Goal: Task Accomplishment & Management: Complete application form

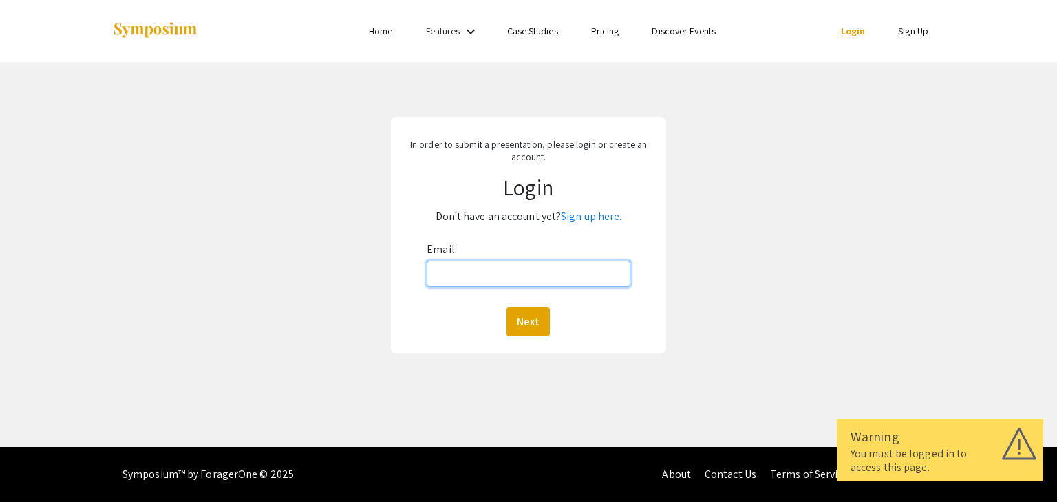
click at [467, 273] on input "Email:" at bounding box center [528, 274] width 203 height 26
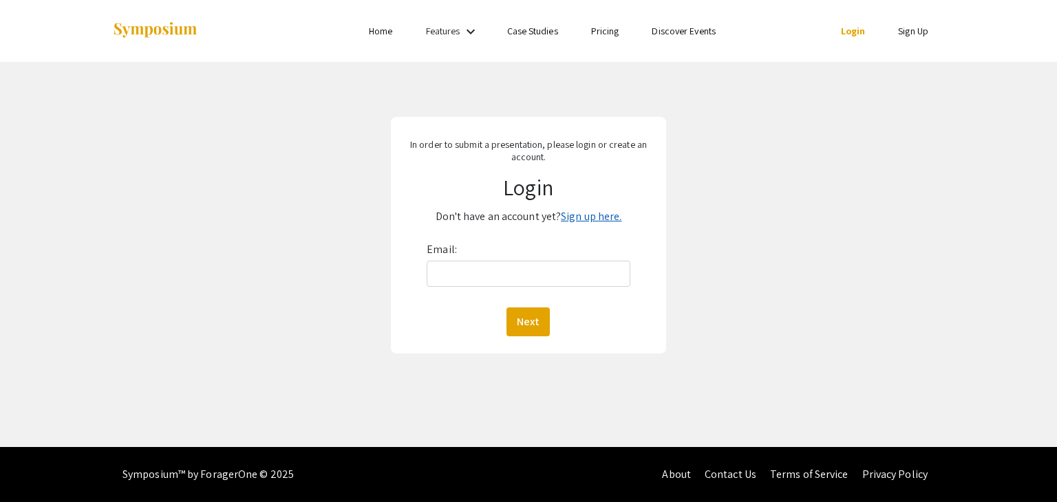
click at [592, 222] on link "Sign up here." at bounding box center [591, 216] width 61 height 14
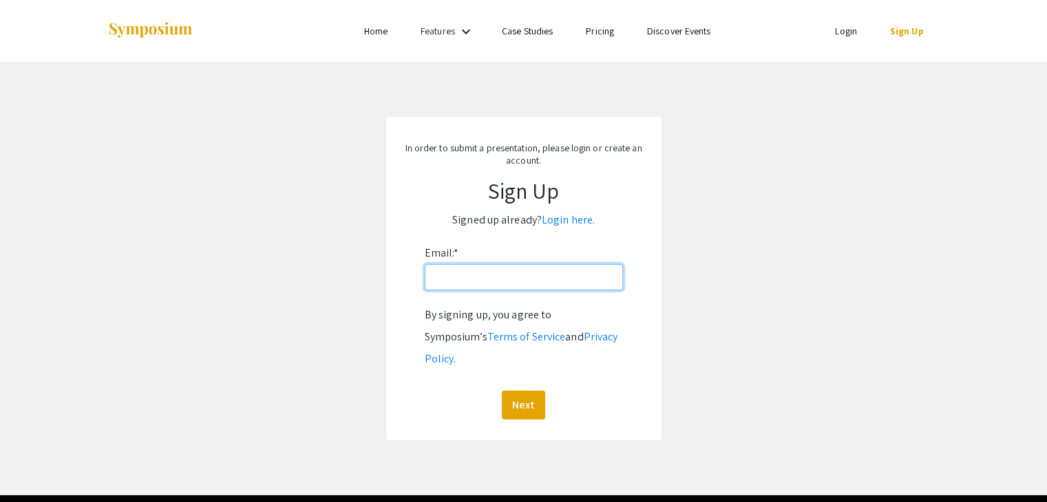
click at [511, 275] on input "Email: *" at bounding box center [524, 277] width 198 height 26
type input "[EMAIL_ADDRESS][DOMAIN_NAME]"
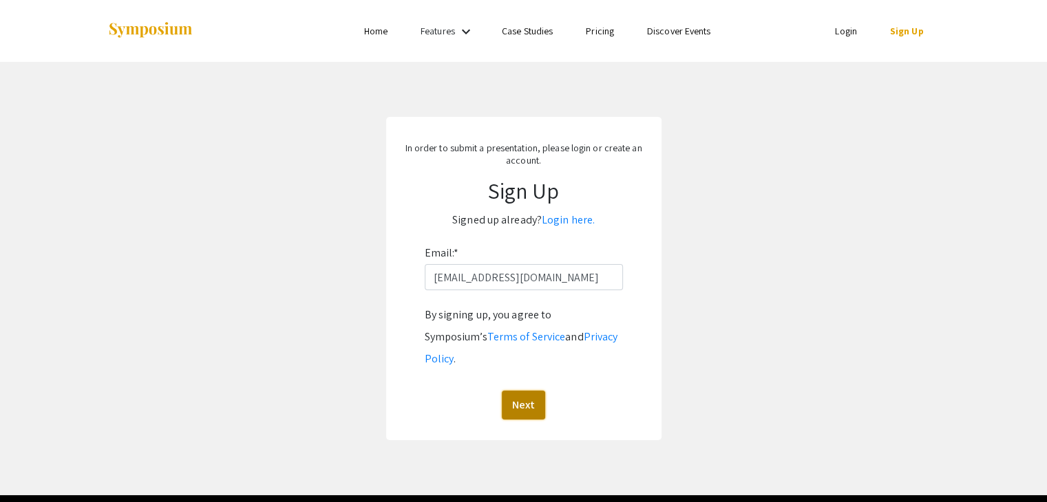
click at [517, 391] on button "Next" at bounding box center [523, 405] width 43 height 29
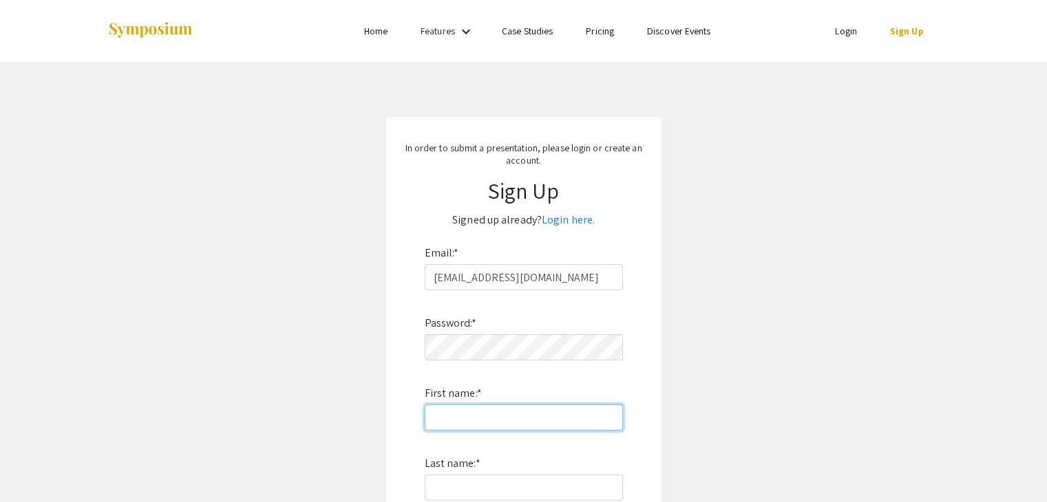
click at [509, 416] on input "First name: *" at bounding box center [524, 418] width 198 height 26
type input "[PERSON_NAME]"
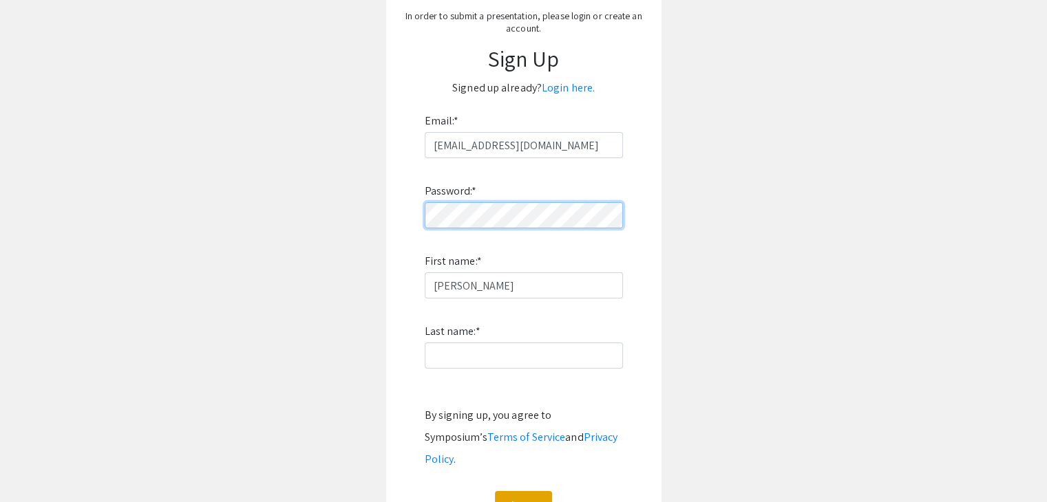
scroll to position [138, 0]
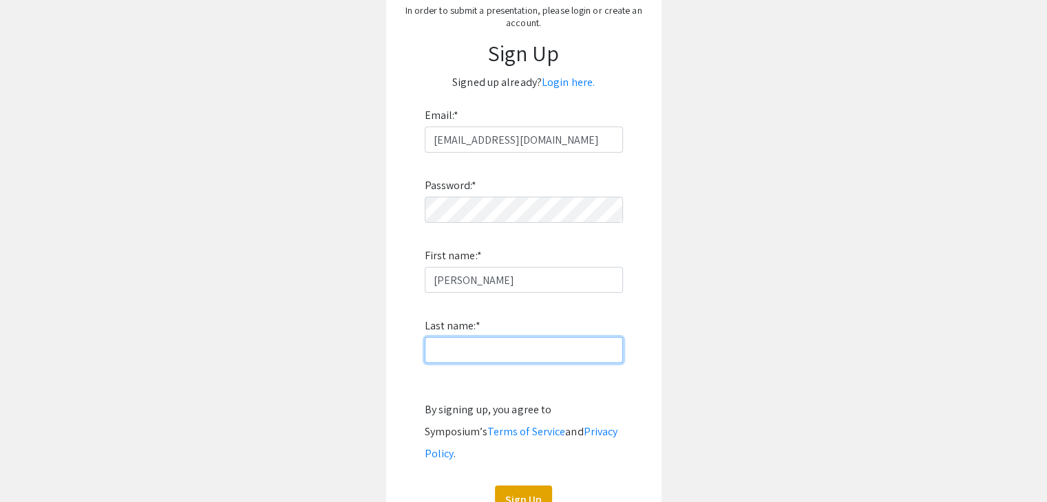
click at [498, 356] on input "Last name: *" at bounding box center [524, 350] width 198 height 26
type input "[PERSON_NAME]"
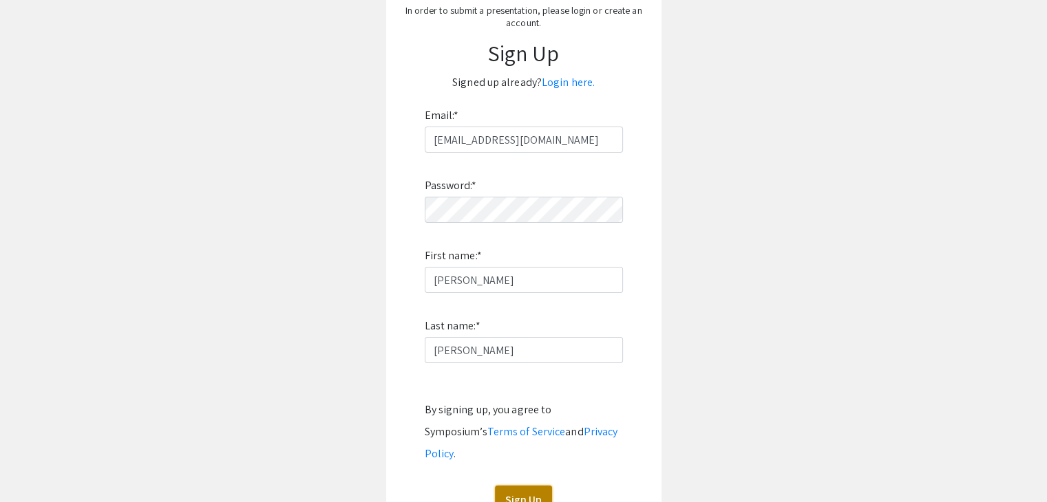
click at [537, 486] on button "Sign Up" at bounding box center [523, 500] width 57 height 29
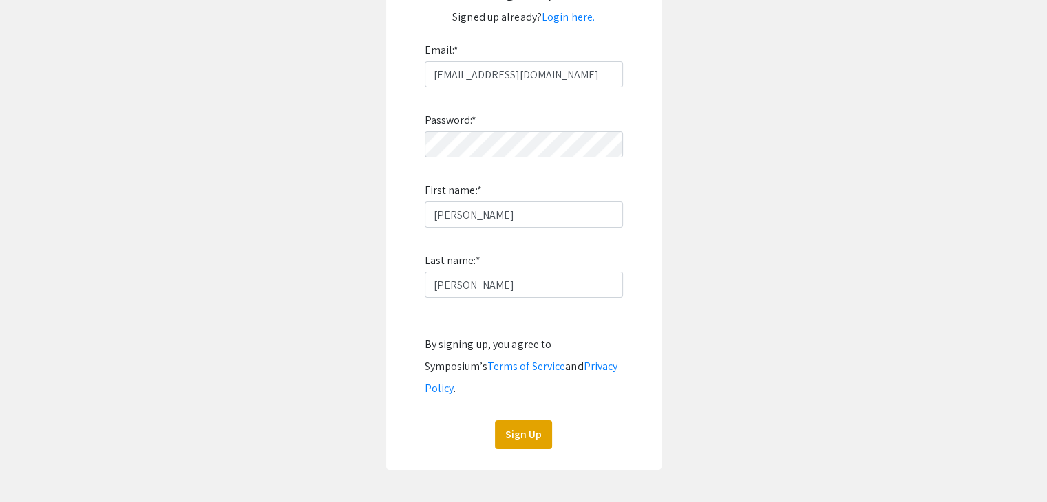
scroll to position [206, 0]
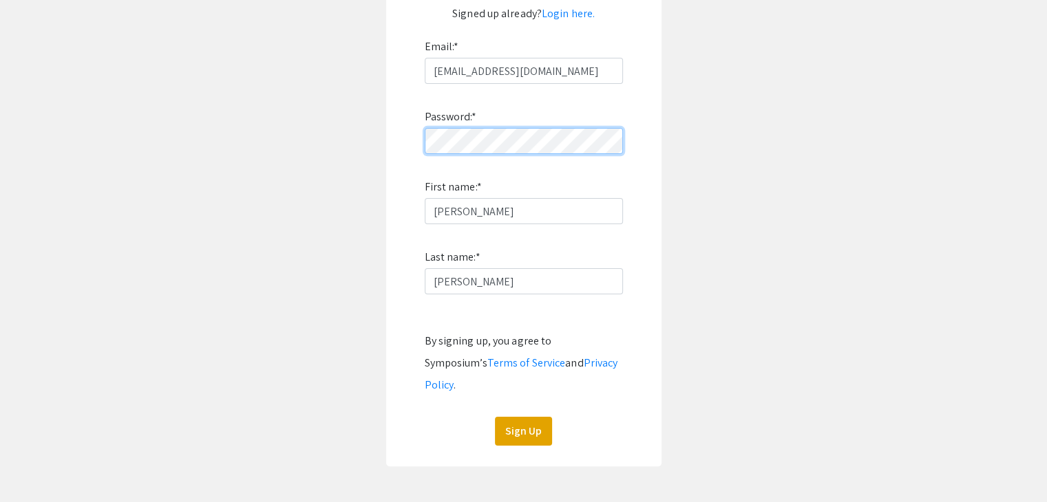
click at [373, 145] on app-signup "In order to submit a presentation, please login or create an account. Sign Up S…" at bounding box center [523, 189] width 1047 height 556
click at [526, 417] on button "Sign Up" at bounding box center [523, 431] width 57 height 29
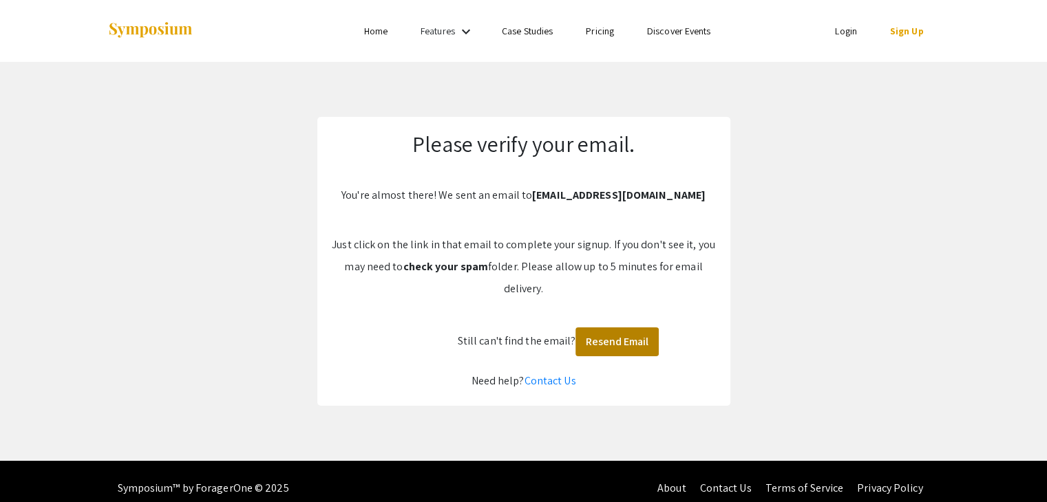
scroll to position [14, 0]
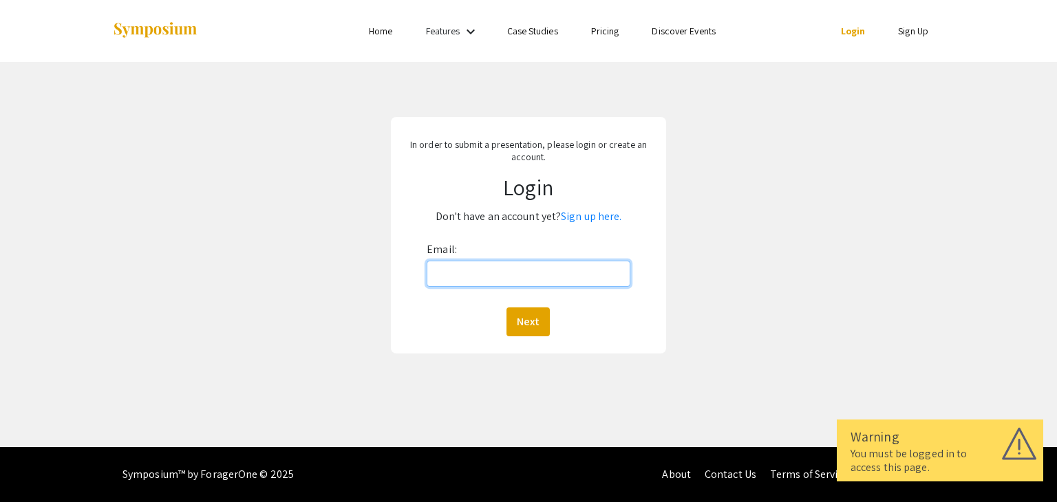
click at [532, 281] on input "Email:" at bounding box center [528, 274] width 203 height 26
type input "[EMAIL_ADDRESS][DOMAIN_NAME]"
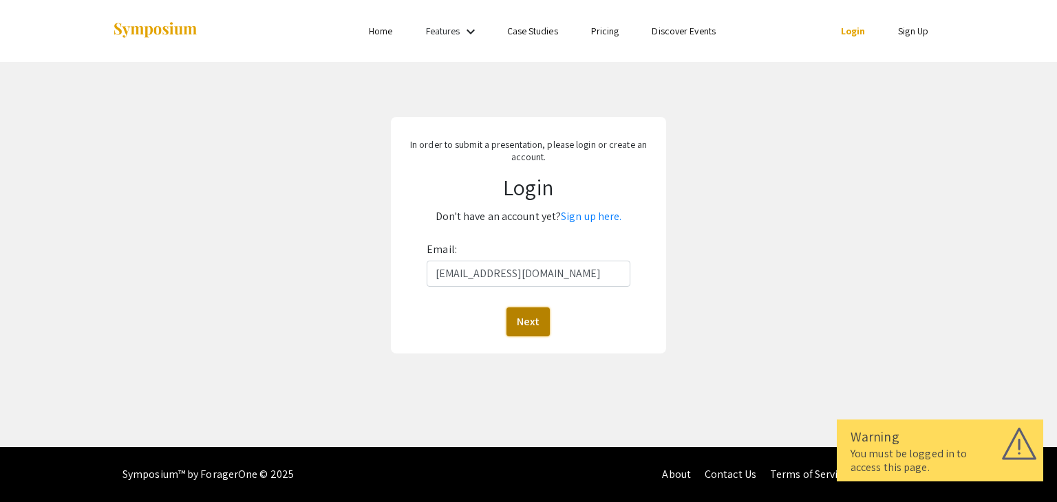
click at [531, 319] on button "Next" at bounding box center [527, 322] width 43 height 29
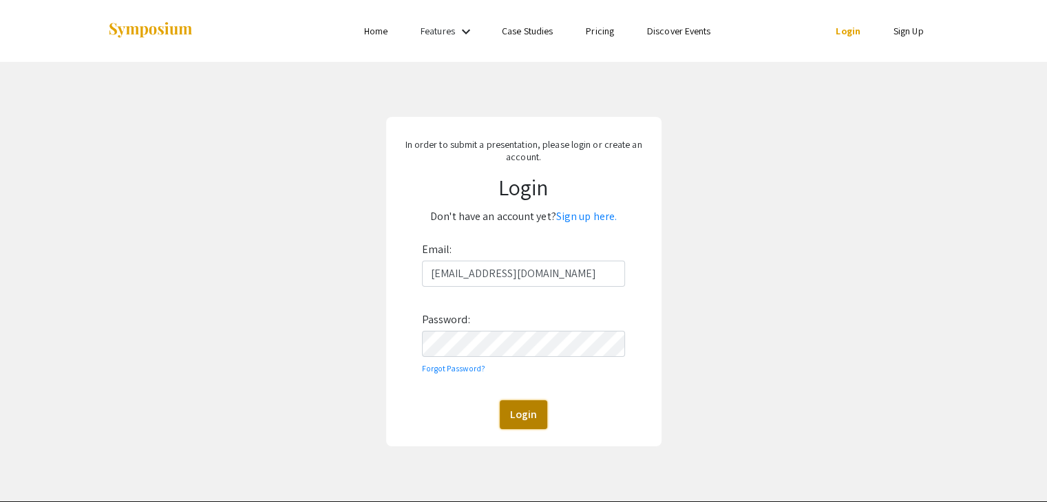
click at [524, 407] on button "Login" at bounding box center [523, 415] width 47 height 29
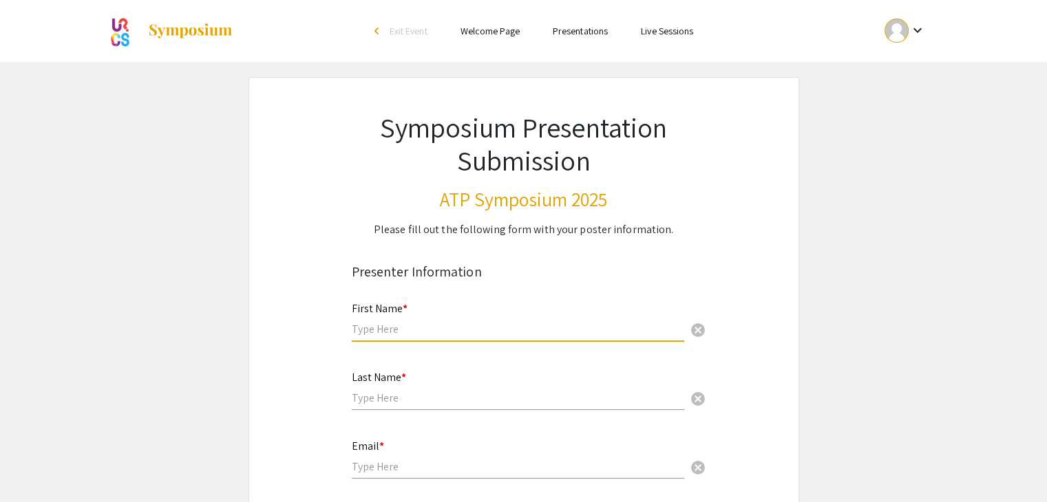
click at [429, 334] on input "text" at bounding box center [518, 329] width 332 height 14
type input "[PERSON_NAME]"
click at [432, 407] on div "Last Name * cancel" at bounding box center [518, 384] width 332 height 52
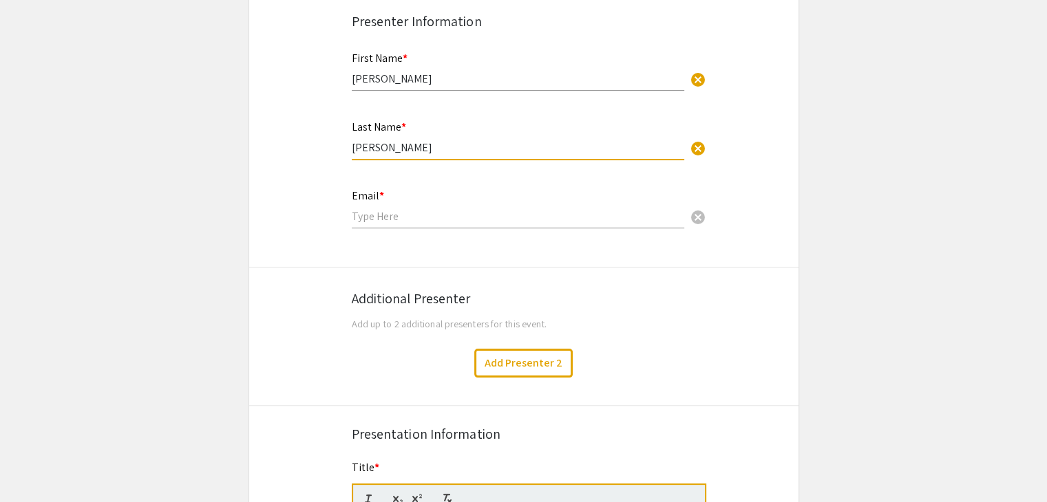
scroll to position [275, 0]
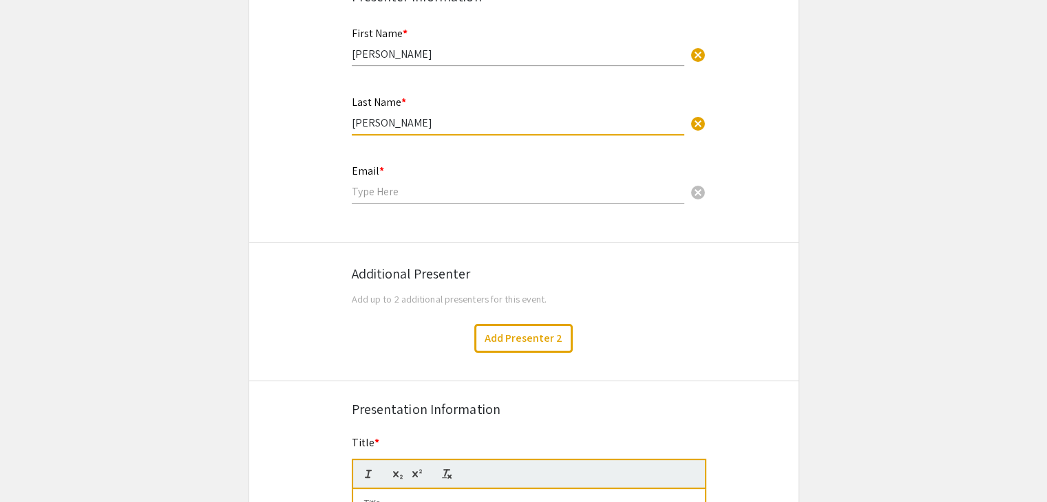
type input "[PERSON_NAME]"
click at [398, 184] on input "email" at bounding box center [518, 191] width 332 height 14
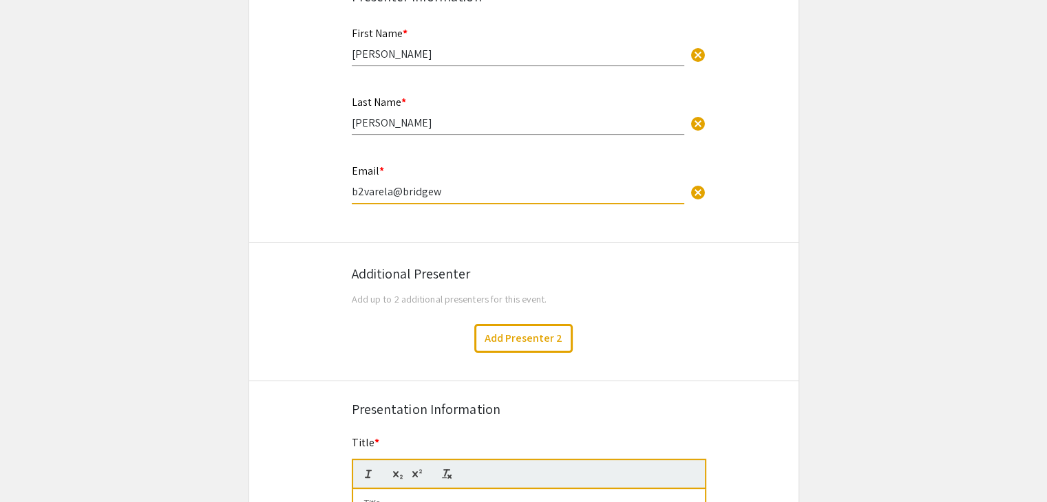
click at [400, 189] on input "b2varela@bridgew" at bounding box center [518, 191] width 332 height 14
click at [496, 188] on input "b2varela@students.bridgew" at bounding box center [518, 191] width 332 height 14
click at [440, 191] on input "b2varela@students.bridgew.org" at bounding box center [518, 191] width 332 height 14
click at [506, 193] on input "b2varela@student.bridgew.org" at bounding box center [518, 191] width 332 height 14
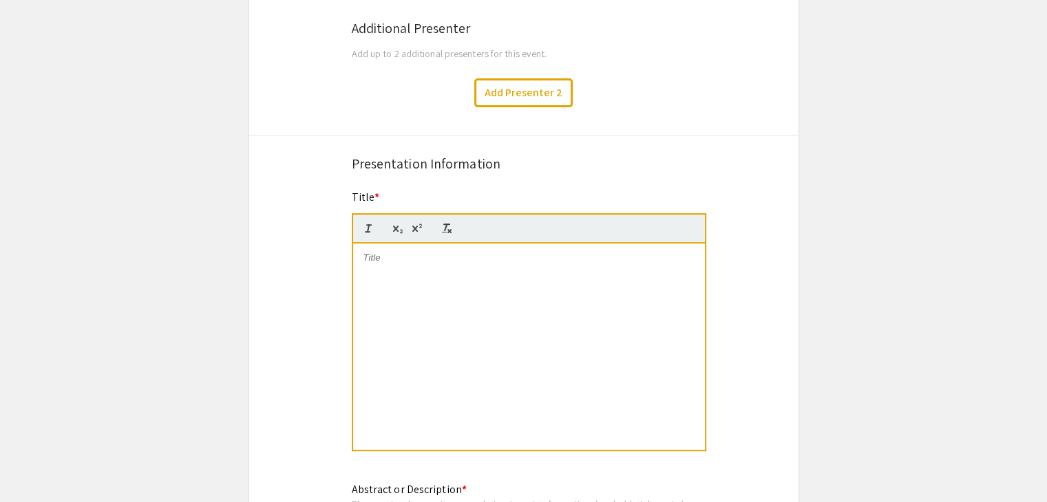
scroll to position [551, 0]
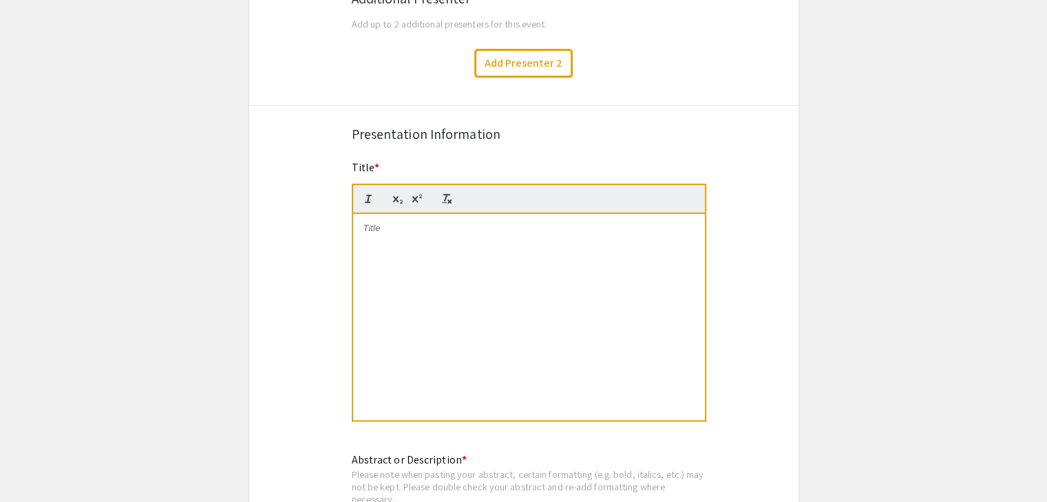
type input "b2varela@student.bridgew.edu"
click at [487, 250] on div at bounding box center [529, 317] width 352 height 206
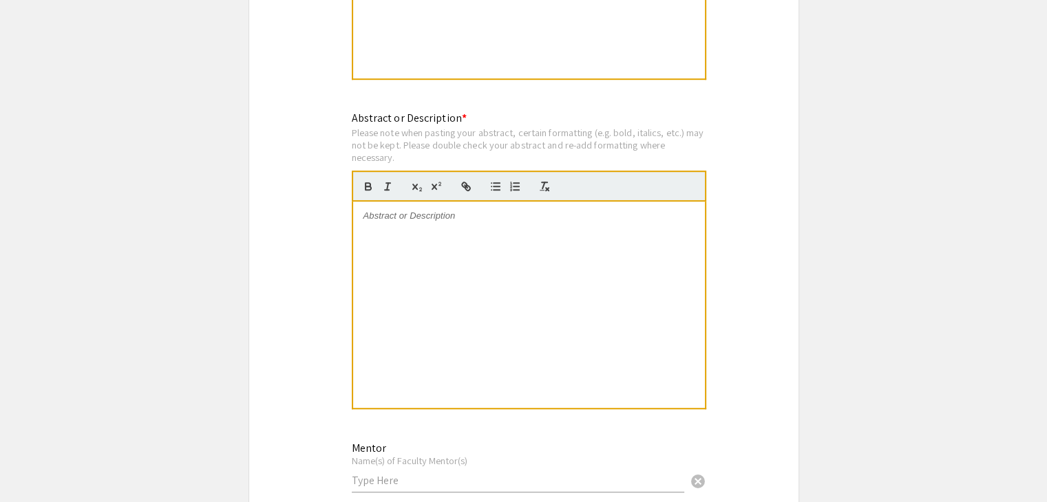
scroll to position [895, 0]
click at [524, 255] on div at bounding box center [529, 303] width 352 height 206
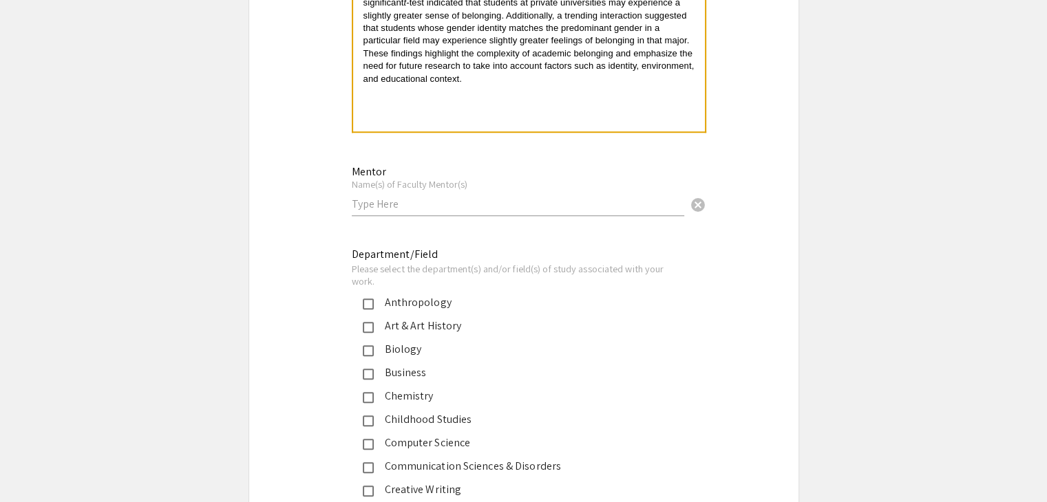
scroll to position [1170, 0]
click at [411, 199] on input "text" at bounding box center [518, 203] width 332 height 14
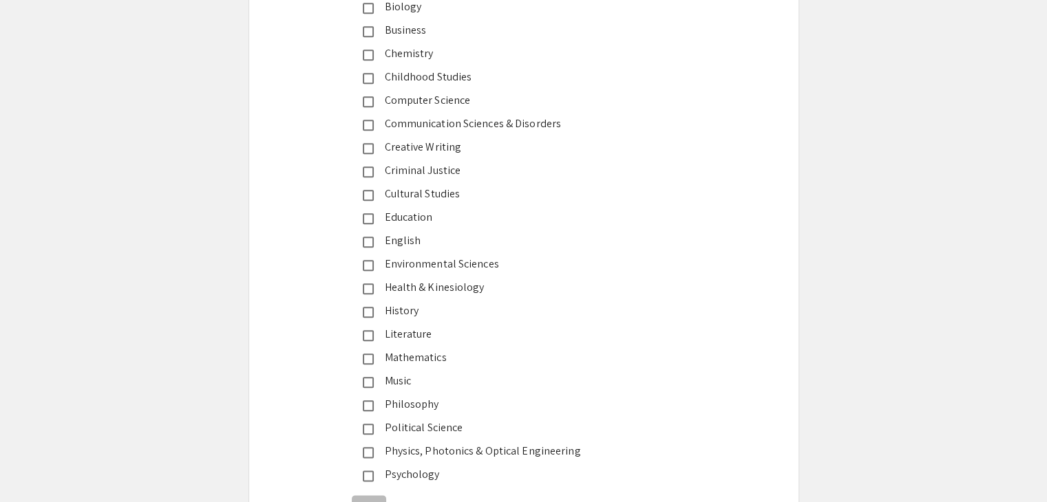
scroll to position [1514, 0]
type input "Ashley Hansen-Brown"
click at [363, 475] on mat-pseudo-checkbox at bounding box center [368, 474] width 11 height 11
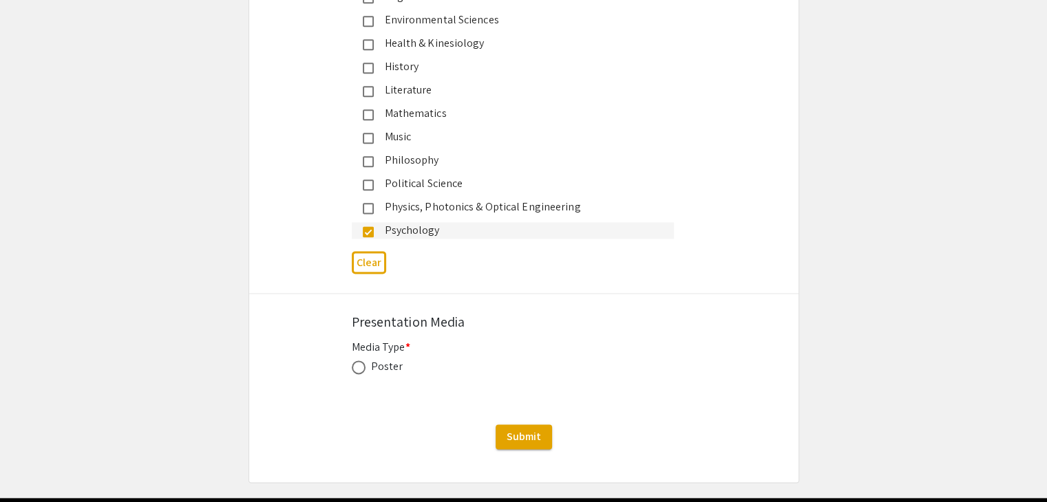
scroll to position [1789, 0]
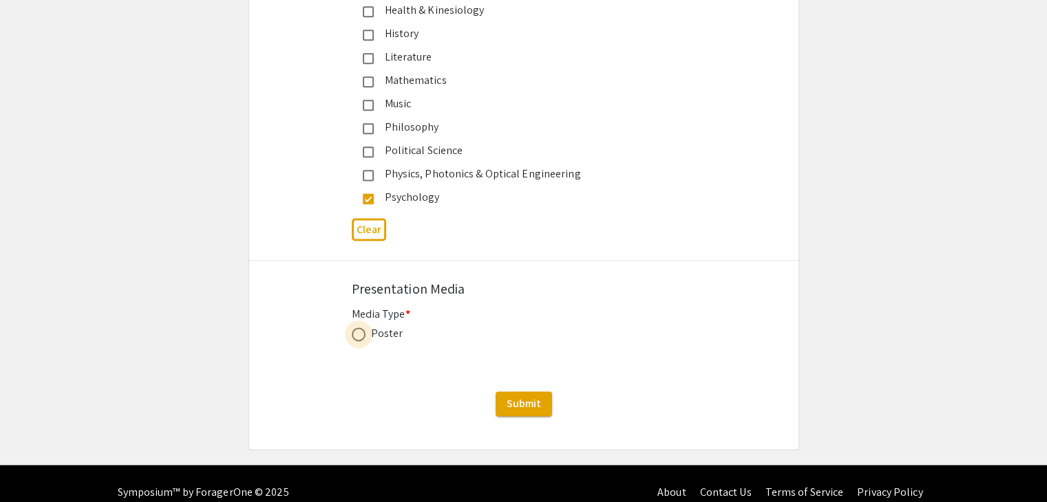
click at [360, 328] on span at bounding box center [359, 335] width 14 height 14
click at [360, 328] on input "radio" at bounding box center [359, 335] width 14 height 14
radio input "true"
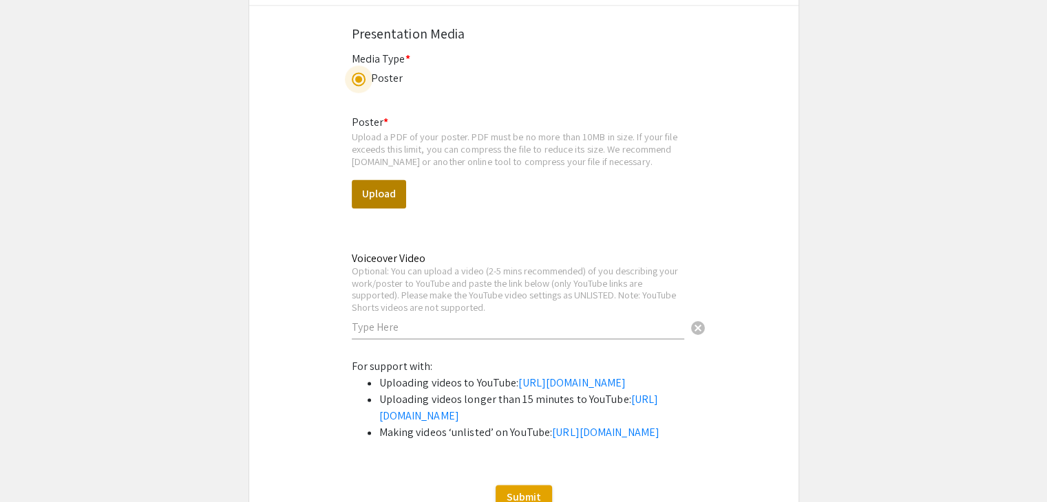
scroll to position [2064, 0]
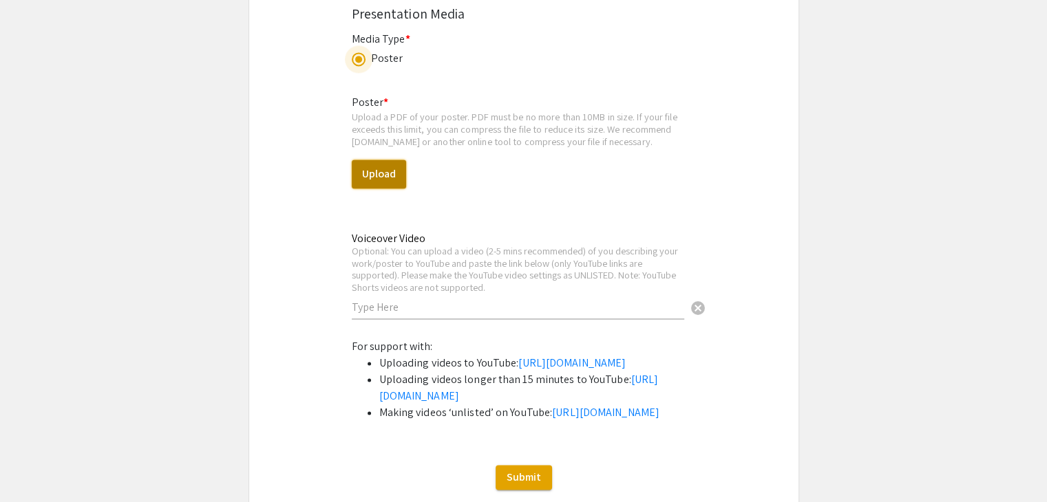
click at [378, 160] on button "Upload" at bounding box center [379, 174] width 54 height 29
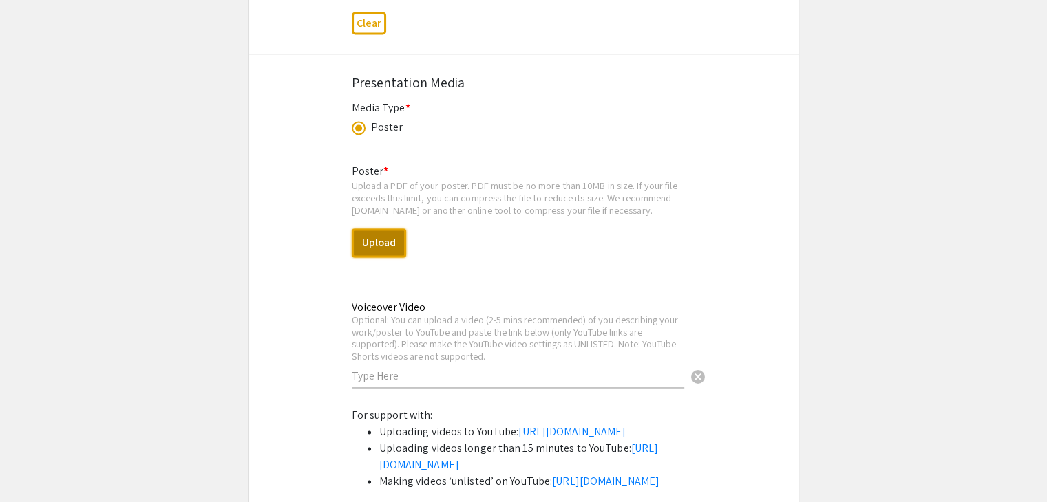
scroll to position [1996, 0]
click at [374, 242] on button "Upload" at bounding box center [379, 242] width 54 height 29
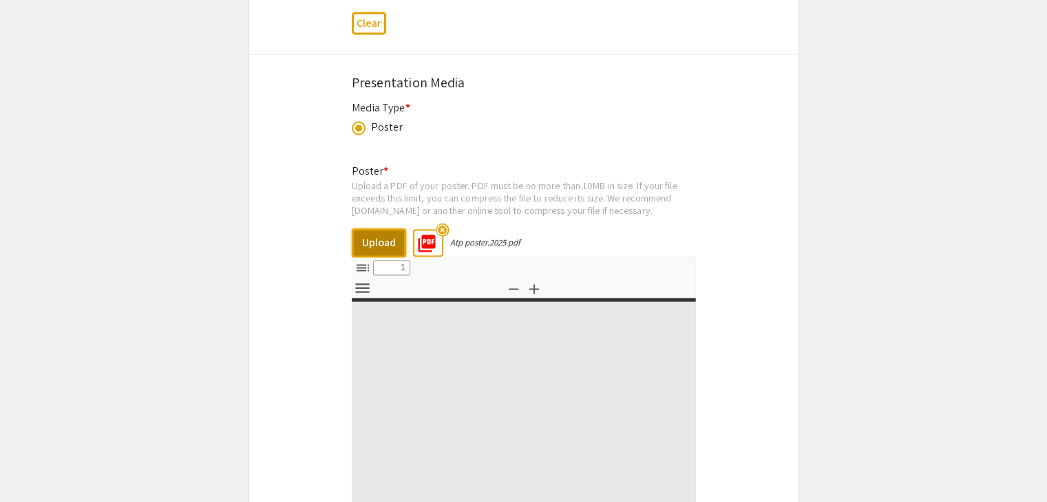
select select "custom"
type input "0"
select select "custom"
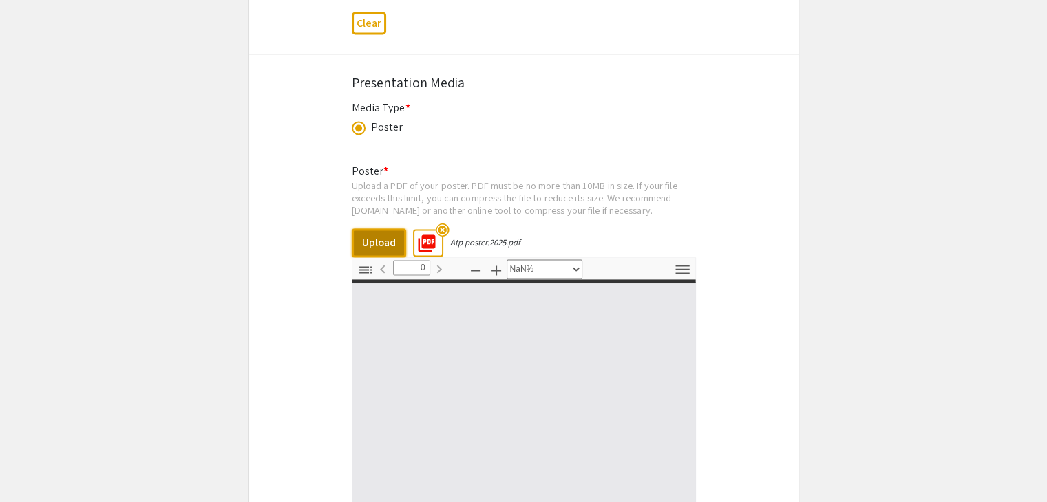
type input "1"
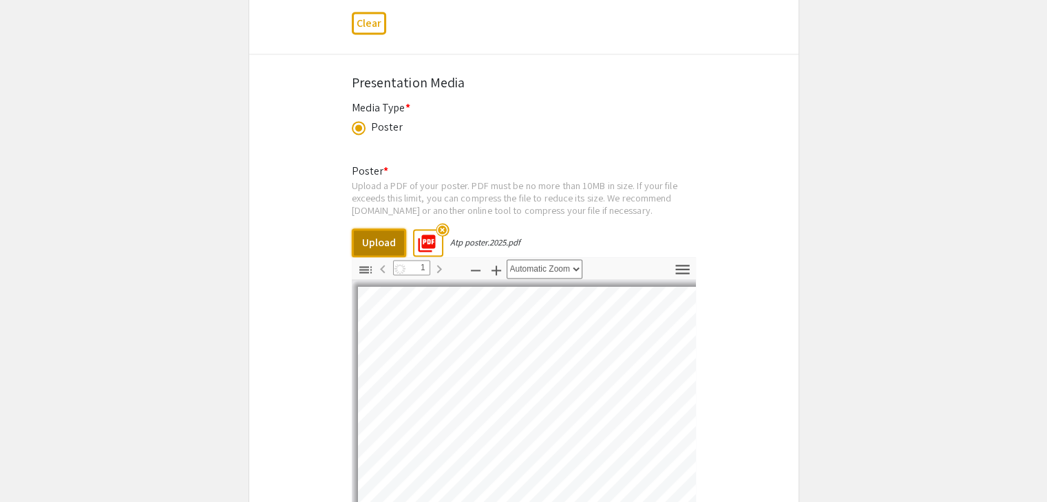
select select "auto"
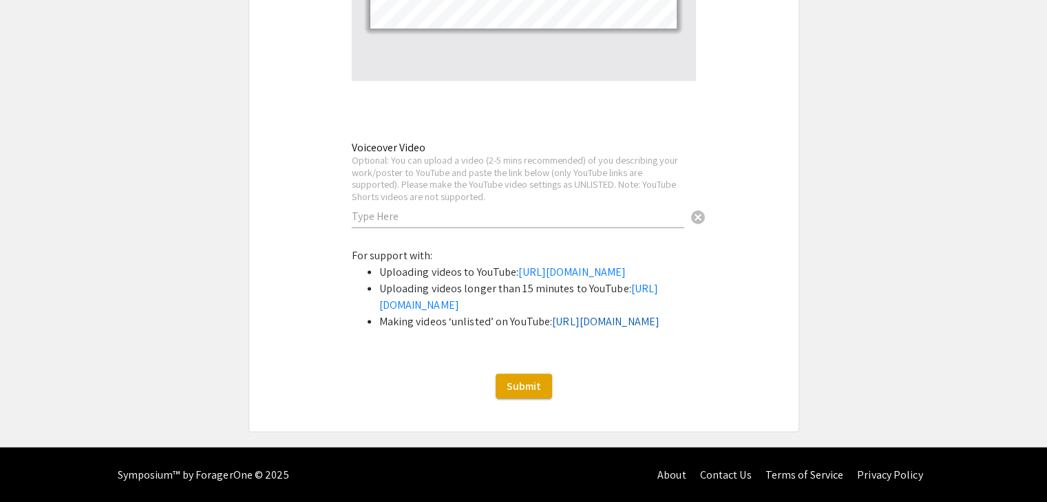
scroll to position [2594, 0]
click at [512, 385] on span "Submit" at bounding box center [523, 385] width 34 height 14
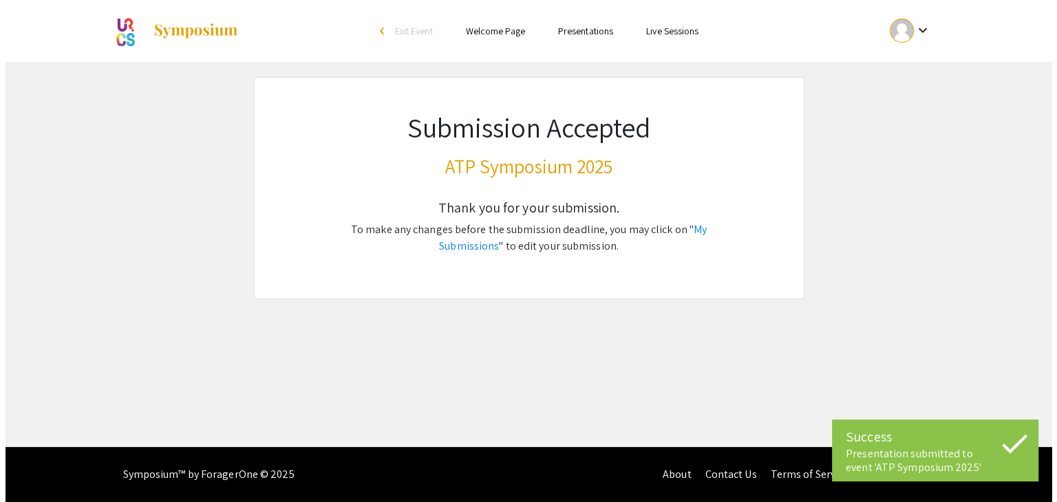
scroll to position [0, 0]
